Goal: Transaction & Acquisition: Book appointment/travel/reservation

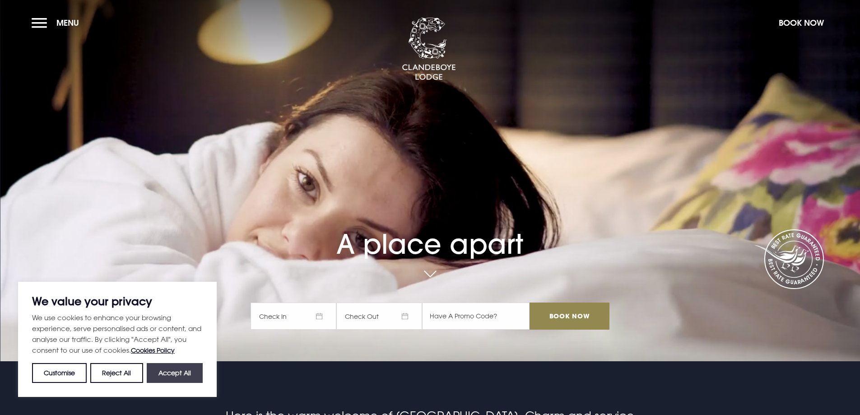
click at [169, 374] on button "Accept All" at bounding box center [175, 373] width 56 height 20
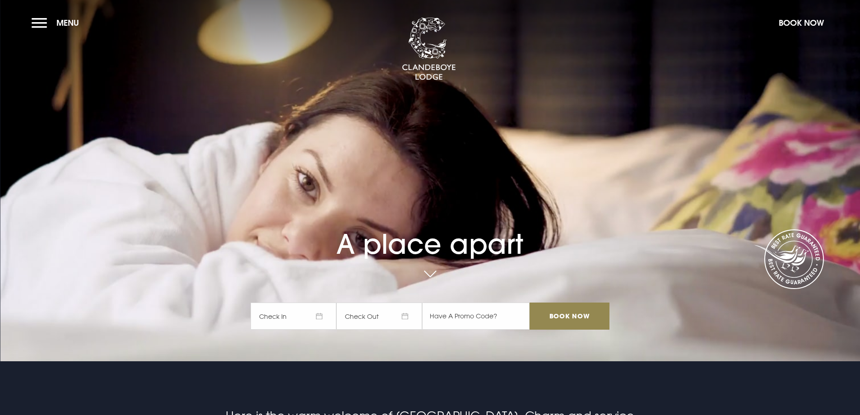
checkbox input "true"
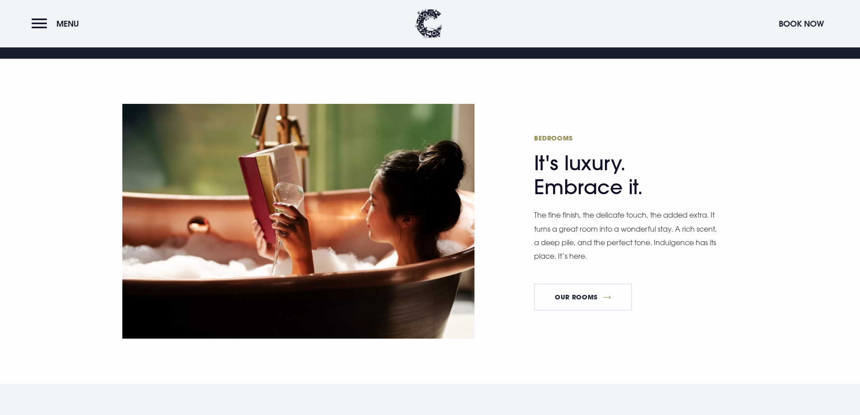
scroll to position [542, 0]
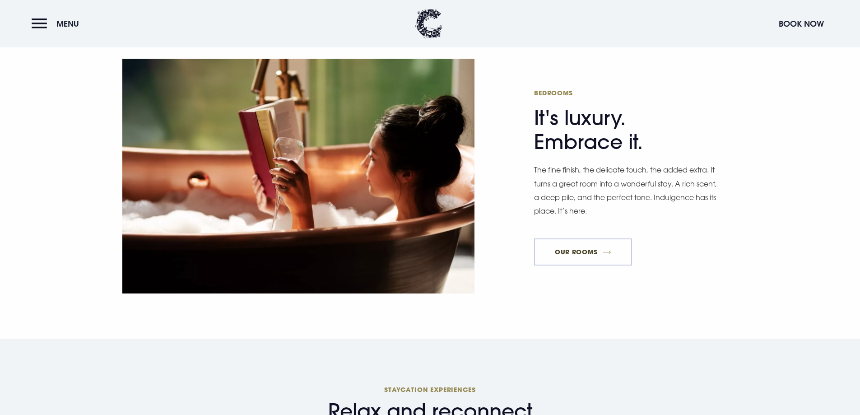
click at [575, 238] on link "Our Rooms" at bounding box center [583, 251] width 98 height 27
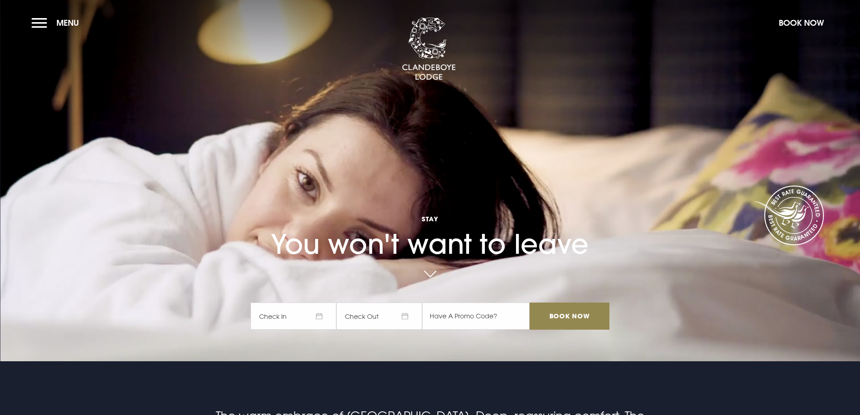
click at [324, 313] on span "Check In" at bounding box center [294, 315] width 86 height 27
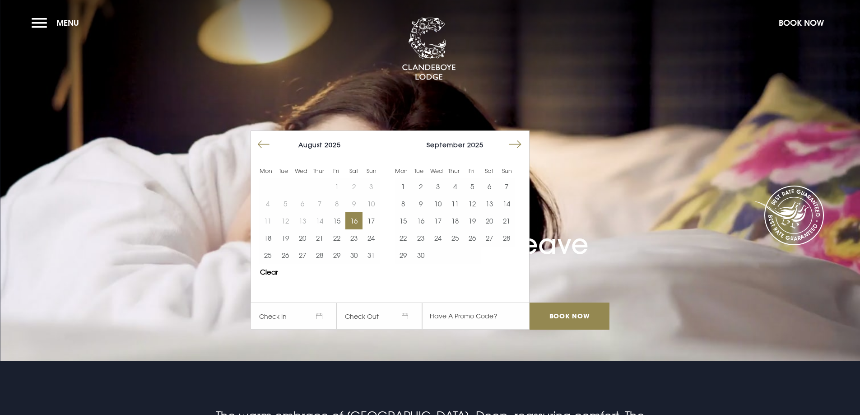
click at [355, 220] on button "16" at bounding box center [353, 220] width 17 height 17
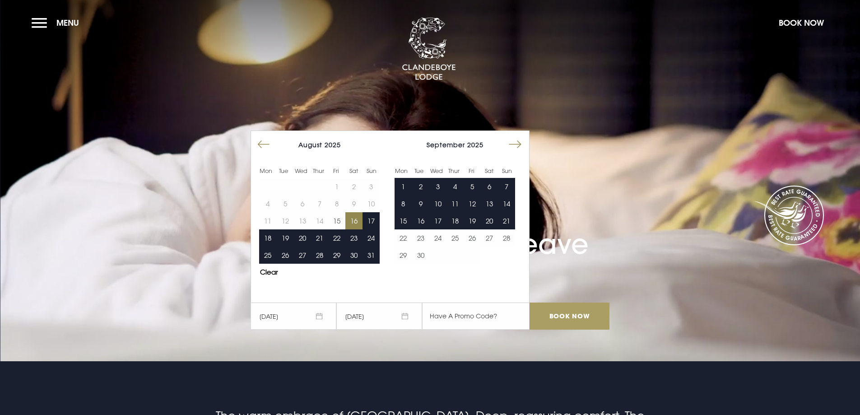
click at [587, 319] on input "Book Now" at bounding box center [568, 315] width 79 height 27
